Goal: Register for event/course

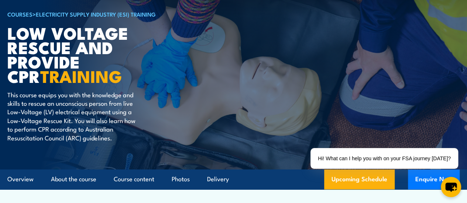
scroll to position [53, 0]
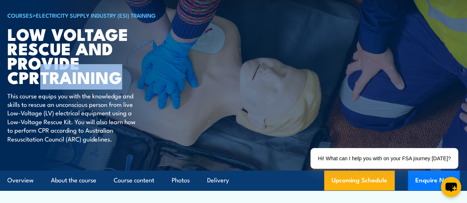
drag, startPoint x: 117, startPoint y: 82, endPoint x: 144, endPoint y: 94, distance: 29.2
click at [140, 85] on h1 "Low Voltage Rescue and Provide CPR TRAINING" at bounding box center [98, 56] width 182 height 58
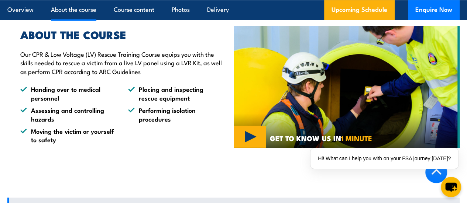
scroll to position [554, 0]
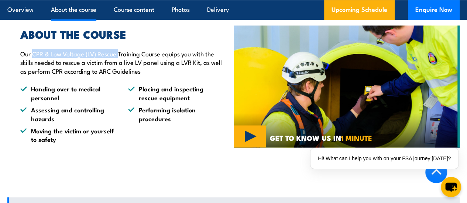
drag, startPoint x: 32, startPoint y: 52, endPoint x: 119, endPoint y: 55, distance: 86.8
click at [119, 55] on p "Our CPR & Low Voltage (LV) Rescue Training Course equips you with the skills ne…" at bounding box center [121, 62] width 202 height 26
copy p "CPR & Low Voltage (LV) Rescue"
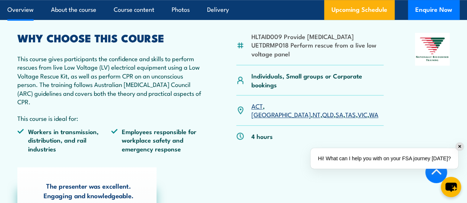
scroll to position [242, 0]
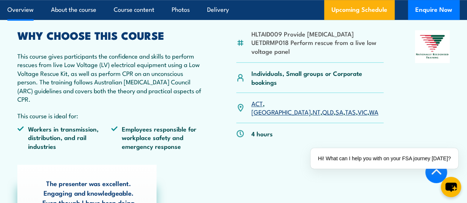
click at [358, 116] on link "VIC" at bounding box center [363, 111] width 10 height 9
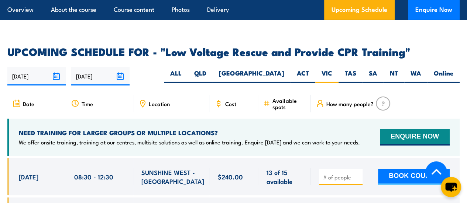
scroll to position [1242, 0]
